Goal: Information Seeking & Learning: Learn about a topic

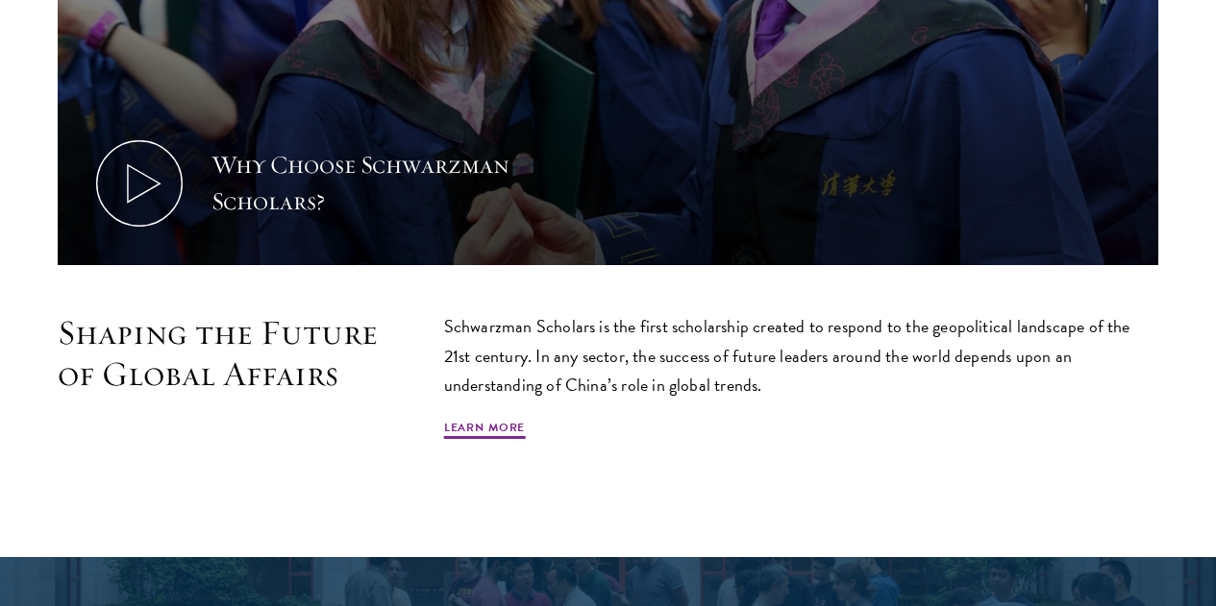
scroll to position [925, 0]
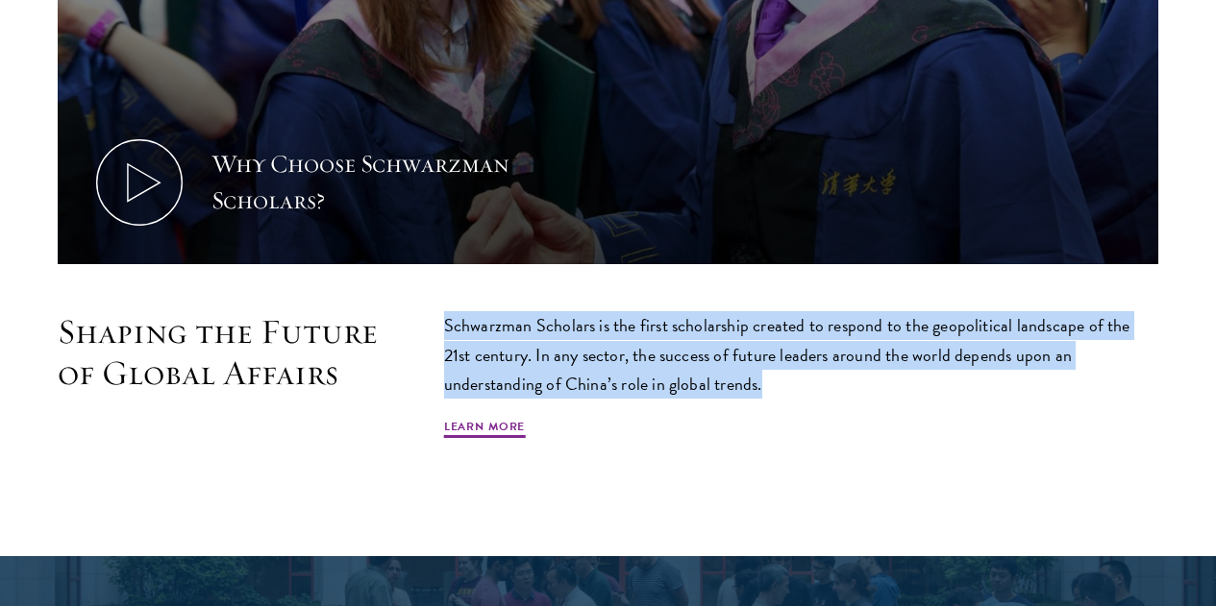
drag, startPoint x: 1034, startPoint y: 381, endPoint x: 490, endPoint y: 309, distance: 548.6
click at [490, 311] on div "Shaping the Future of Global Affairs Schwarzman Scholars is the first scholarsh…" at bounding box center [608, 394] width 1100 height 167
click at [526, 431] on link "Learn More" at bounding box center [485, 429] width 82 height 23
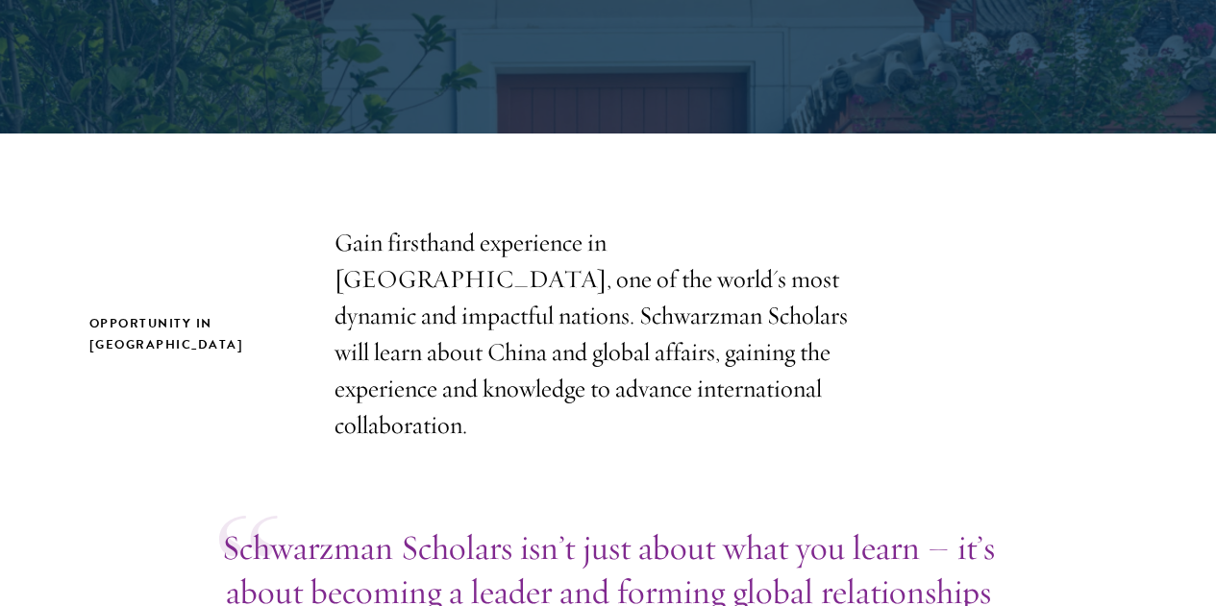
scroll to position [464, 0]
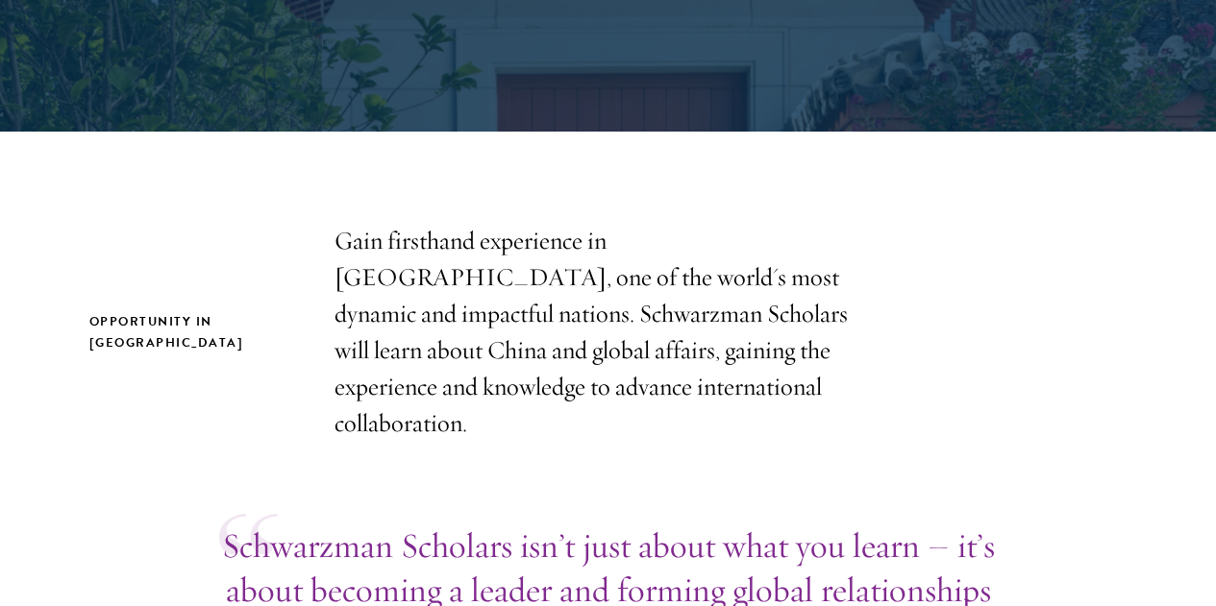
click at [342, 244] on p "Gain firsthand experience in China, one of the world's most dynamic and impactf…" at bounding box center [608, 332] width 548 height 219
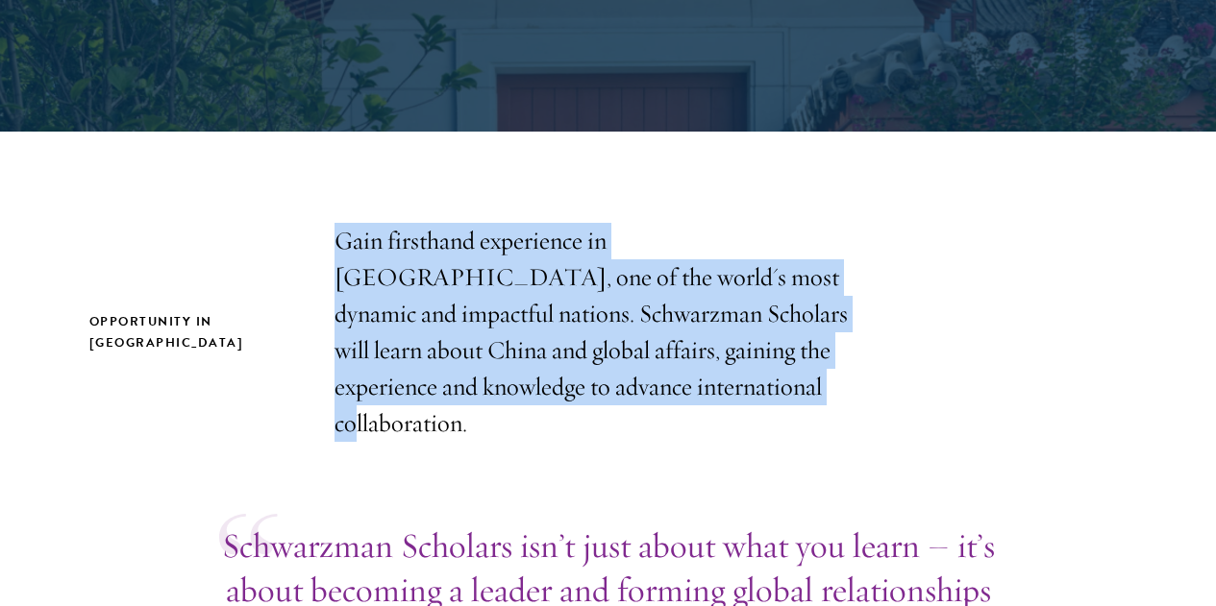
drag, startPoint x: 340, startPoint y: 246, endPoint x: 506, endPoint y: 442, distance: 257.1
click at [506, 442] on p "Gain firsthand experience in China, one of the world's most dynamic and impactf…" at bounding box center [608, 332] width 548 height 219
copy p "Gain firsthand experience in China, one of the world's most dynamic and impactf…"
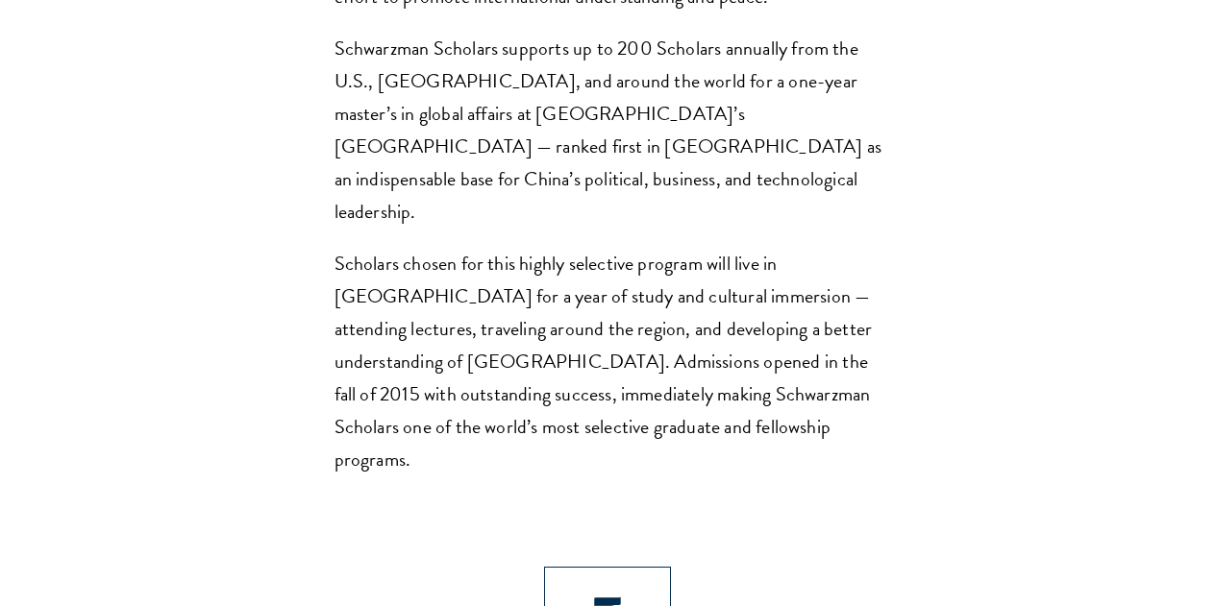
scroll to position [1455, 0]
click at [608, 475] on p "Scholars chosen for this highly selective program will live in Beijing for a ye…" at bounding box center [608, 360] width 548 height 229
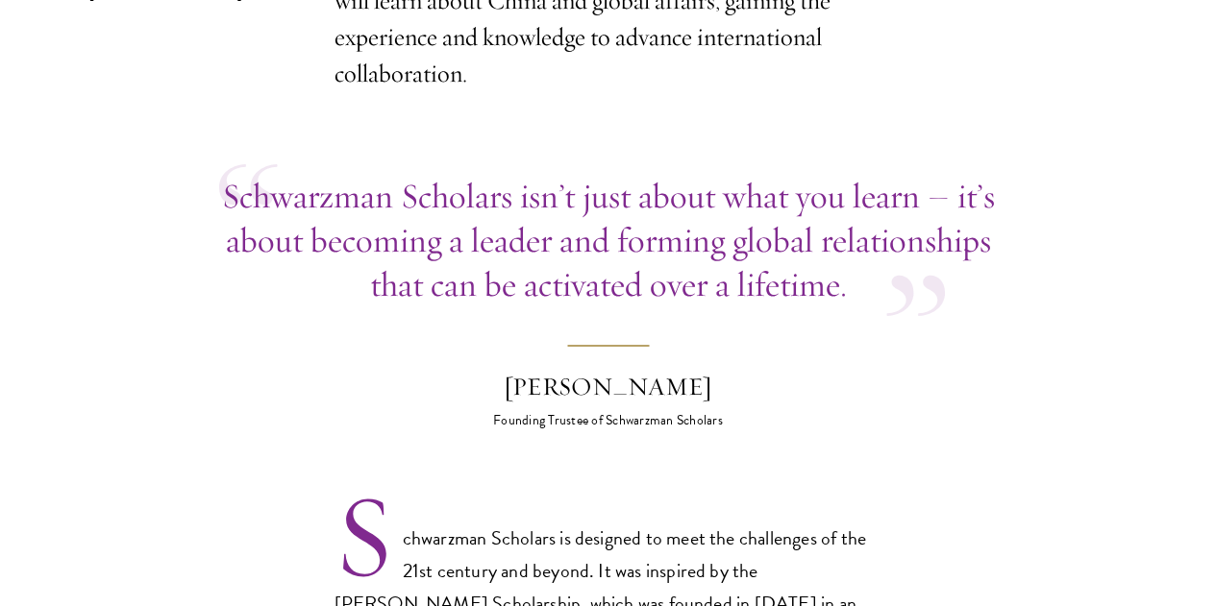
scroll to position [842, 0]
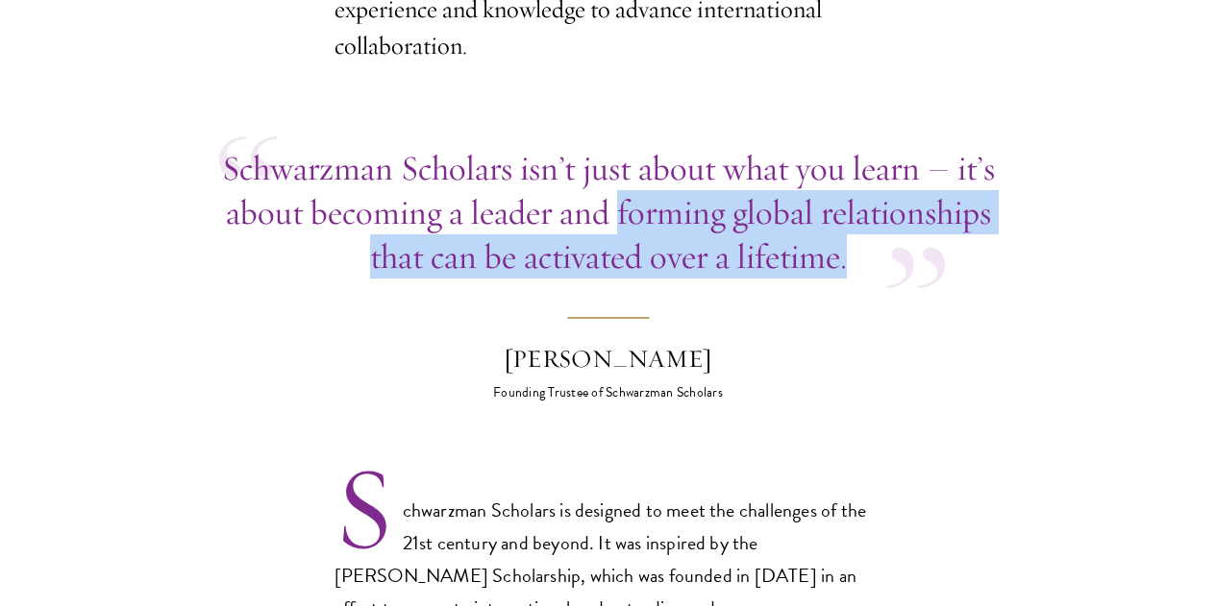
drag, startPoint x: 811, startPoint y: 354, endPoint x: 282, endPoint y: 298, distance: 532.5
click at [282, 279] on p "Schwarzman Scholars isn’t just about what you learn – it’s about becoming a lea…" at bounding box center [608, 212] width 778 height 133
copy p "forming global relationships that can be activated over a lifetime."
